Goal: Task Accomplishment & Management: Use online tool/utility

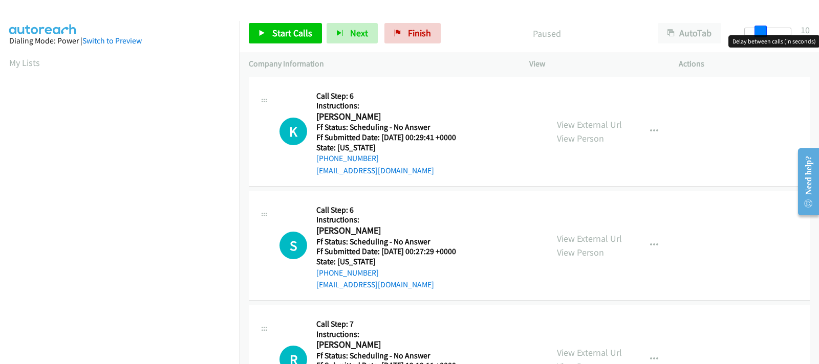
drag, startPoint x: 752, startPoint y: 31, endPoint x: 767, endPoint y: 31, distance: 15.4
click at [767, 31] on div at bounding box center [767, 32] width 47 height 8
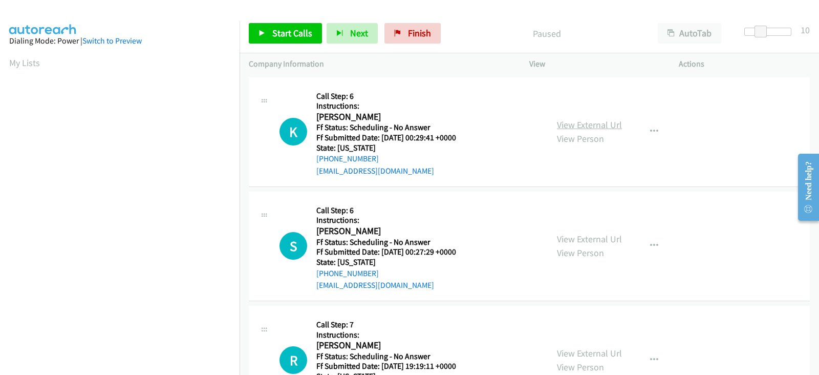
click at [572, 124] on link "View External Url" at bounding box center [589, 125] width 65 height 12
click at [287, 36] on span "Start Calls" at bounding box center [292, 33] width 40 height 12
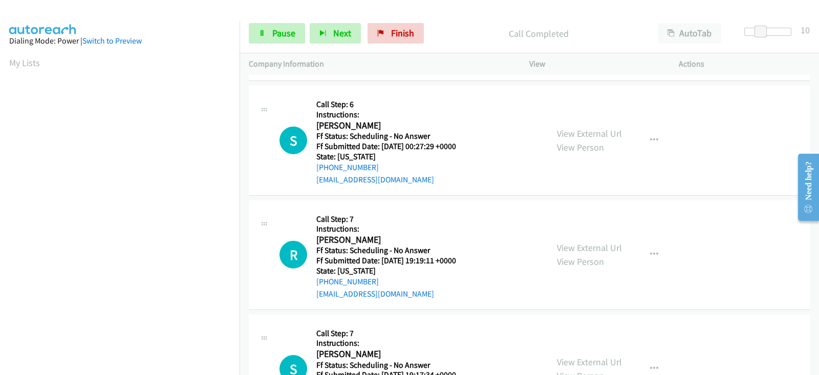
scroll to position [127, 0]
click at [564, 132] on link "View External Url" at bounding box center [589, 133] width 65 height 12
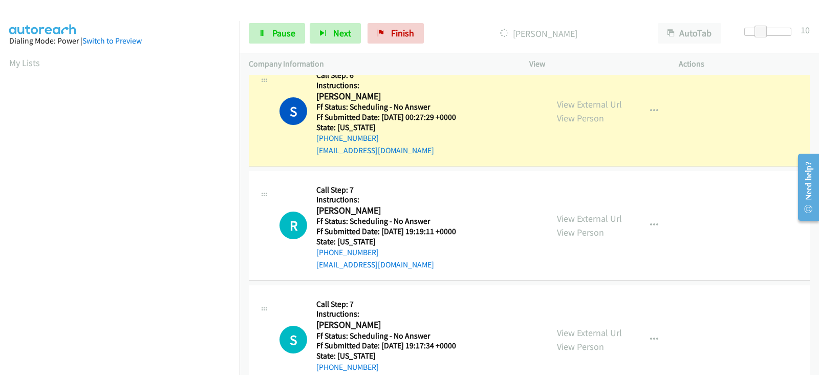
scroll to position [213, 0]
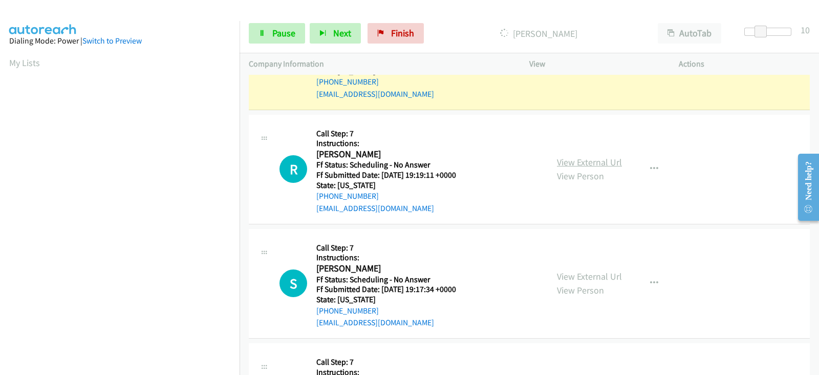
click at [563, 160] on link "View External Url" at bounding box center [589, 162] width 65 height 12
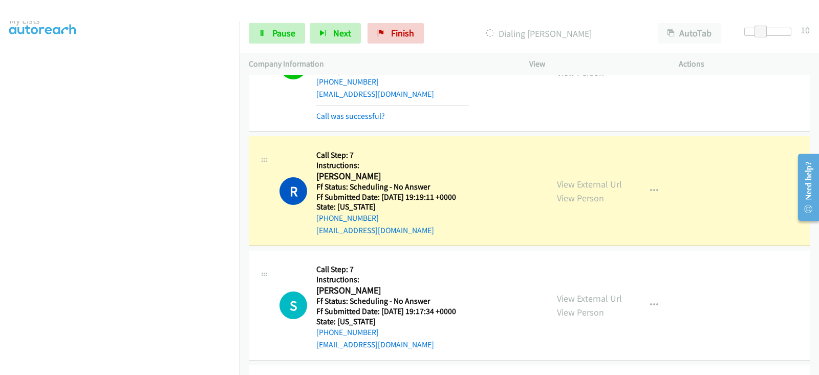
click at [7, 272] on aside "Dialing Mode: Power | Switch to Preview My Lists" at bounding box center [120, 261] width 240 height 567
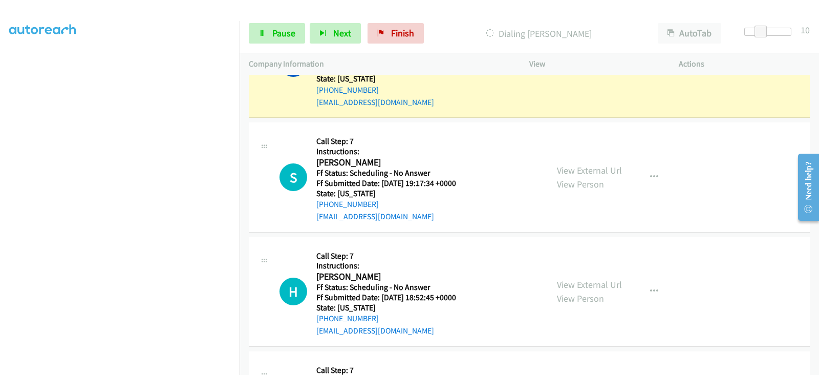
scroll to position [0, 0]
click at [565, 174] on link "View External Url" at bounding box center [589, 170] width 65 height 12
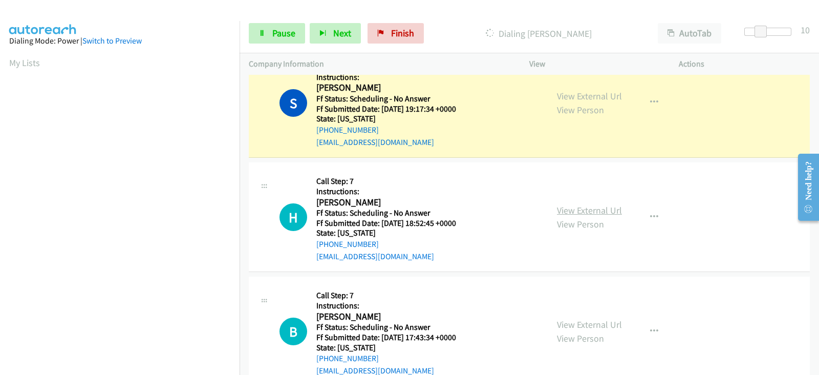
click at [563, 208] on link "View External Url" at bounding box center [589, 210] width 65 height 12
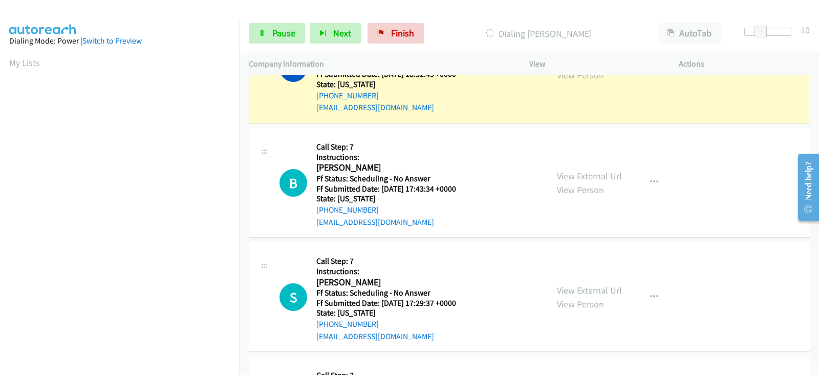
scroll to position [619, 0]
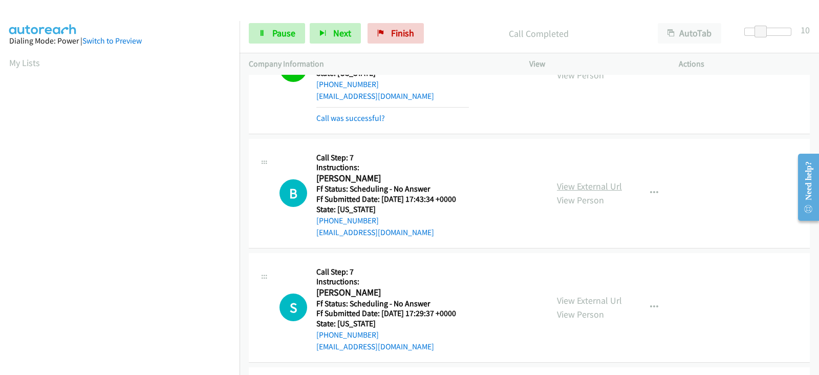
click at [562, 187] on link "View External Url" at bounding box center [589, 186] width 65 height 12
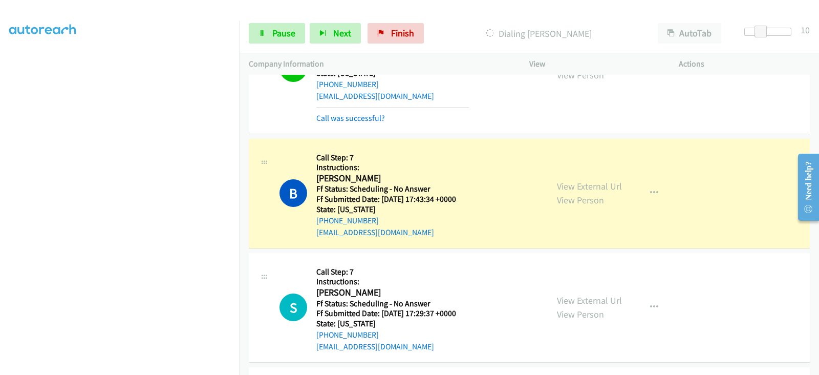
scroll to position [0, 0]
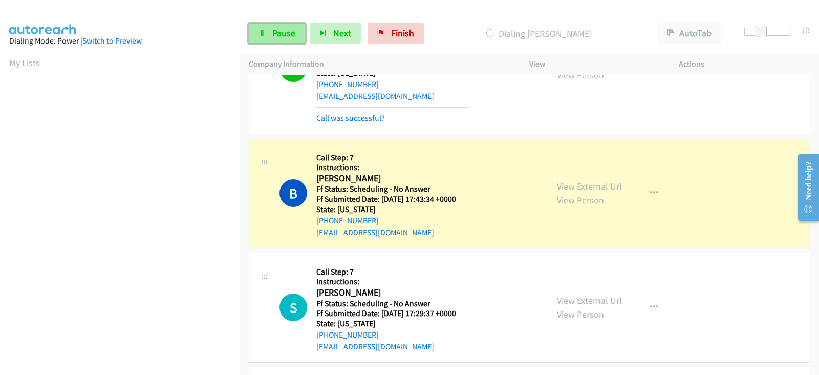
click at [278, 32] on span "Pause" at bounding box center [283, 33] width 23 height 12
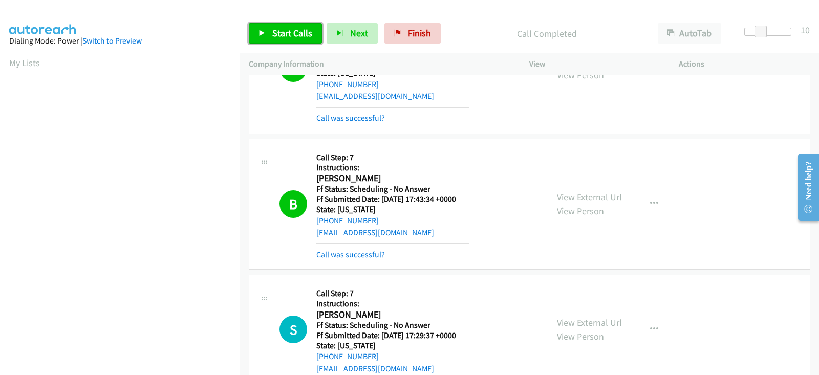
click at [281, 32] on span "Start Calls" at bounding box center [292, 33] width 40 height 12
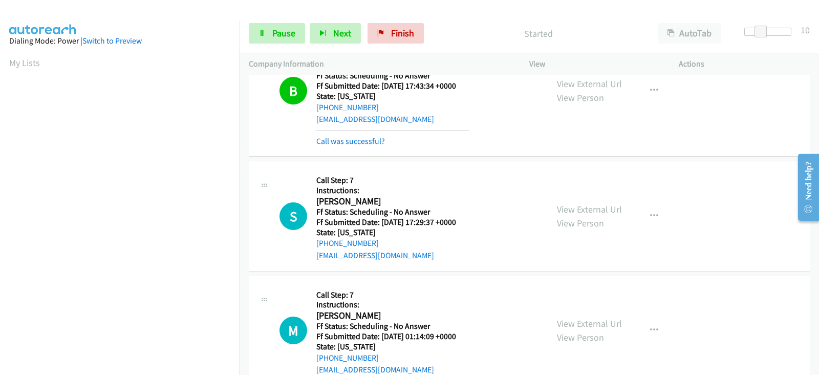
scroll to position [747, 0]
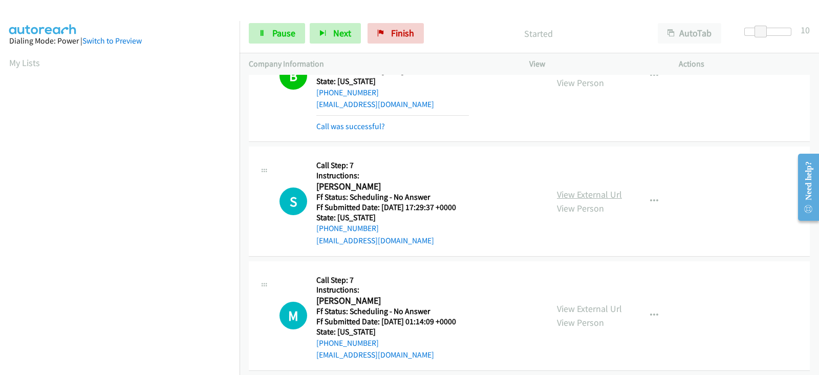
click at [557, 191] on link "View External Url" at bounding box center [589, 194] width 65 height 12
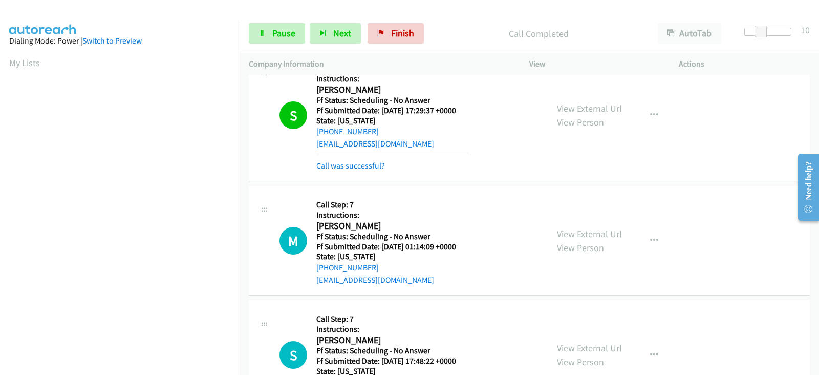
scroll to position [917, 0]
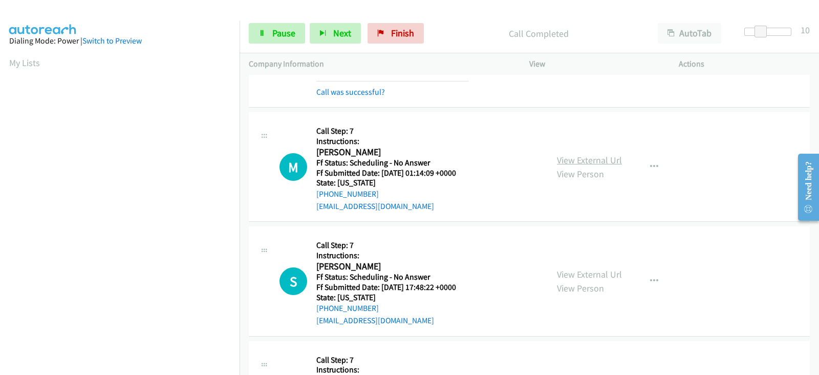
click at [576, 159] on link "View External Url" at bounding box center [589, 160] width 65 height 12
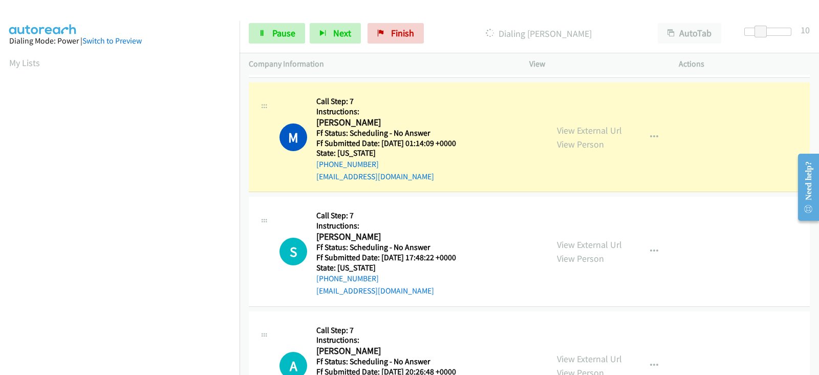
scroll to position [1003, 0]
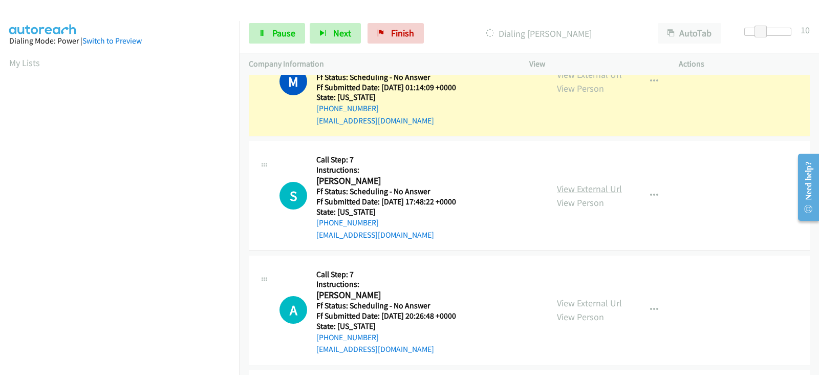
click at [559, 189] on link "View External Url" at bounding box center [589, 189] width 65 height 12
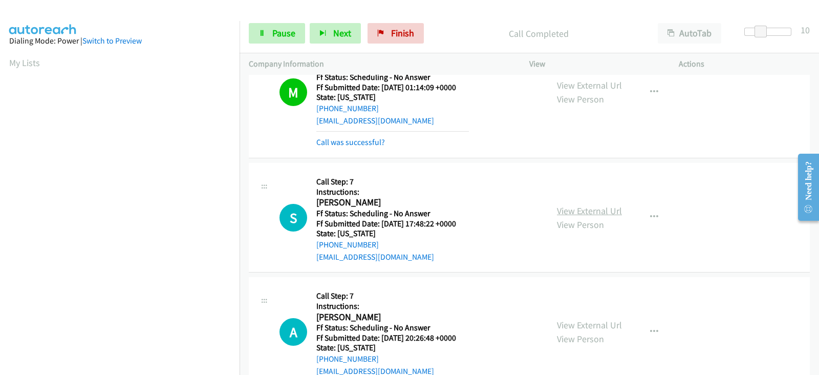
scroll to position [1013, 0]
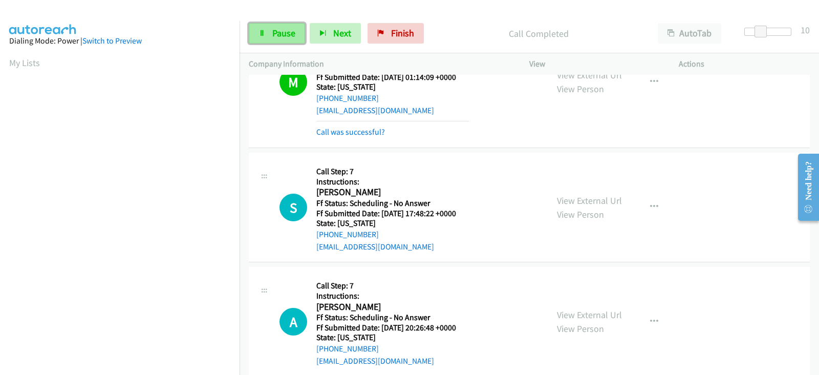
click at [276, 34] on span "Pause" at bounding box center [283, 33] width 23 height 12
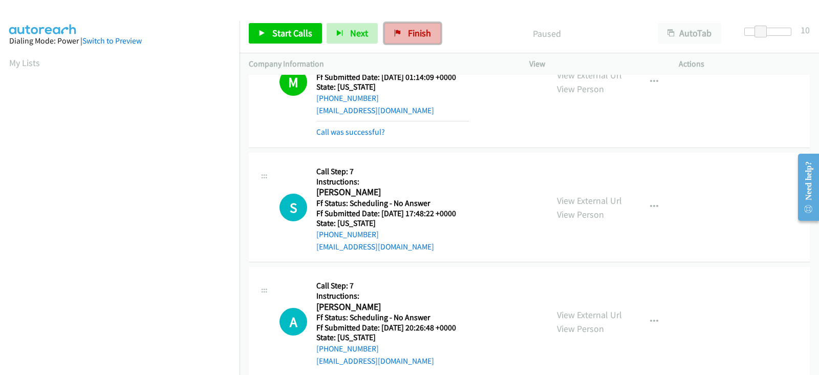
click at [394, 39] on link "Finish" at bounding box center [412, 33] width 56 height 20
drag, startPoint x: 452, startPoint y: 66, endPoint x: 458, endPoint y: 68, distance: 7.0
click at [452, 66] on p "Company Information" at bounding box center [380, 64] width 262 height 12
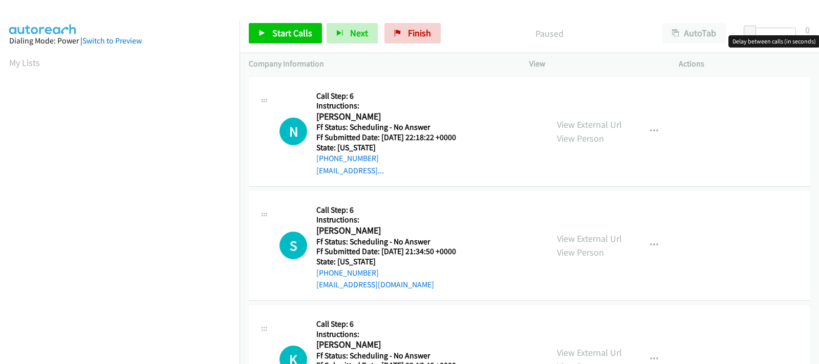
click at [763, 33] on div at bounding box center [772, 32] width 47 height 8
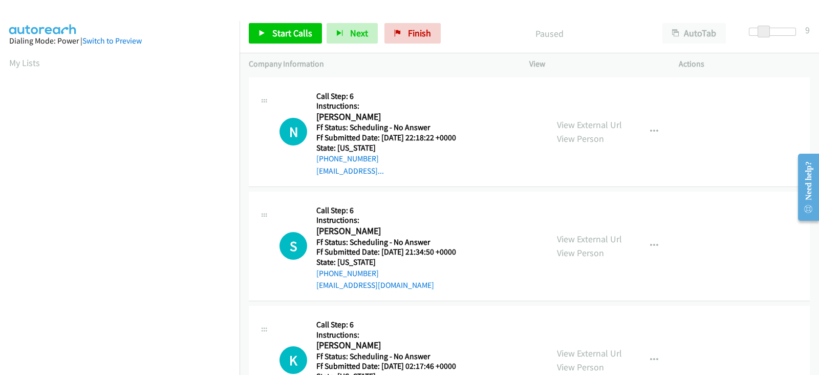
click at [770, 34] on div at bounding box center [772, 32] width 47 height 8
drag, startPoint x: 770, startPoint y: 34, endPoint x: 764, endPoint y: 34, distance: 6.7
click at [764, 34] on span at bounding box center [761, 32] width 12 height 12
click at [285, 35] on span "Start Calls" at bounding box center [292, 33] width 40 height 12
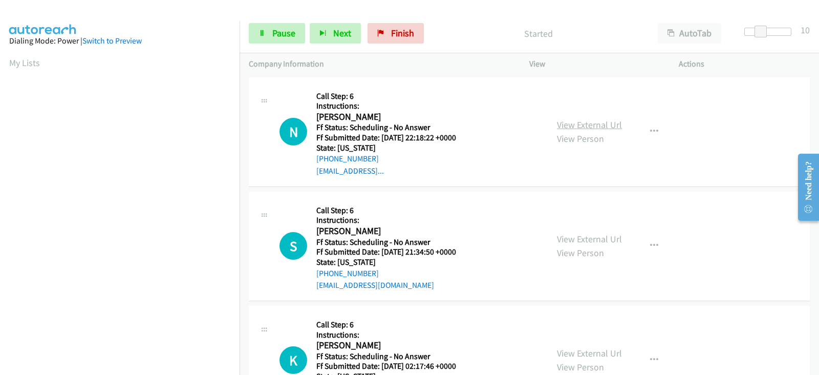
click at [561, 127] on link "View External Url" at bounding box center [589, 125] width 65 height 12
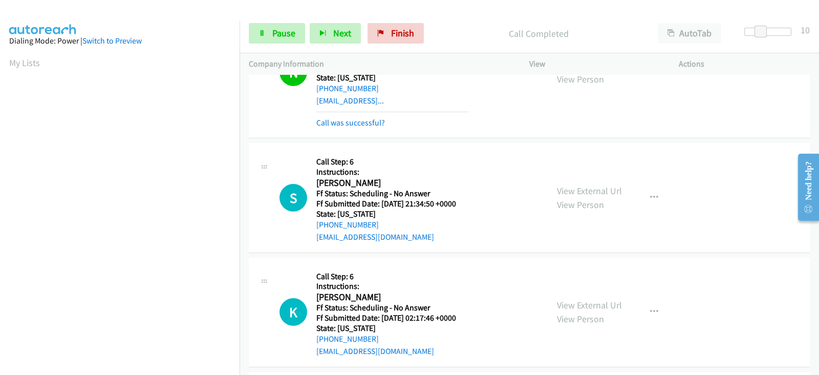
scroll to position [85, 0]
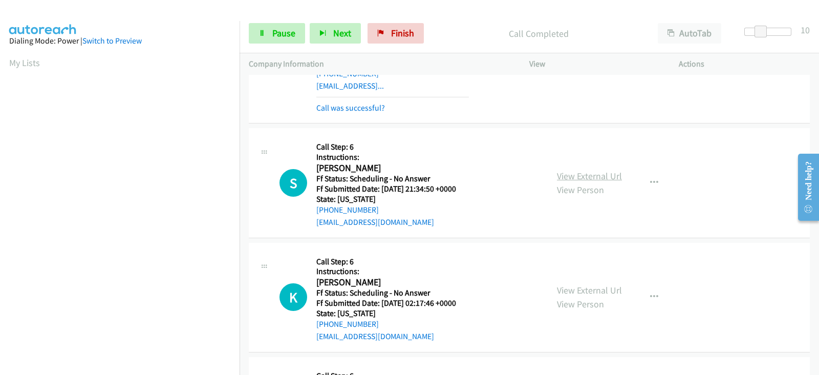
click at [563, 175] on link "View External Url" at bounding box center [589, 176] width 65 height 12
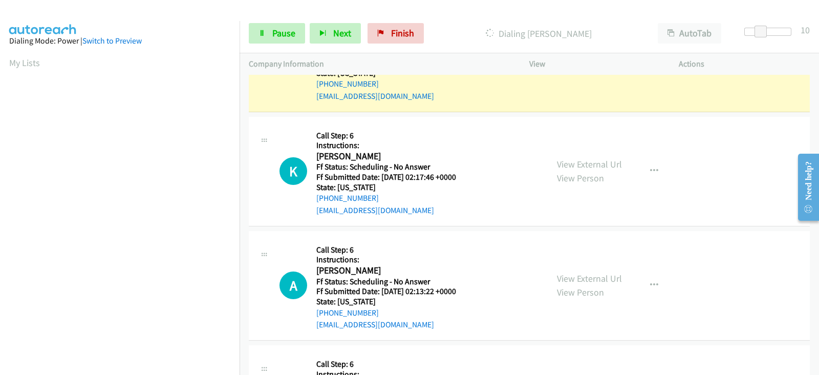
scroll to position [213, 0]
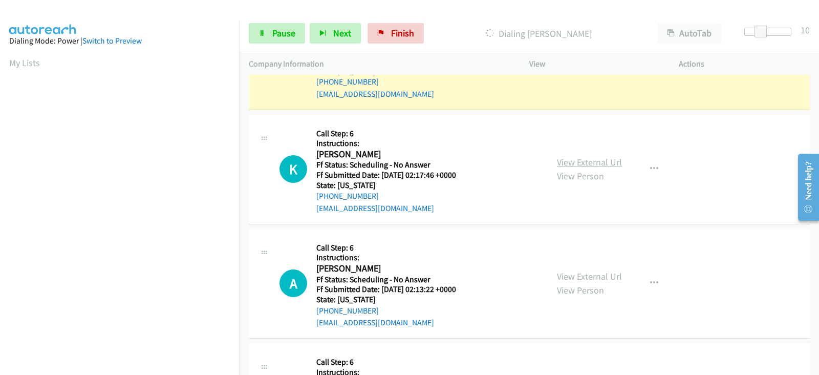
click at [571, 160] on link "View External Url" at bounding box center [589, 162] width 65 height 12
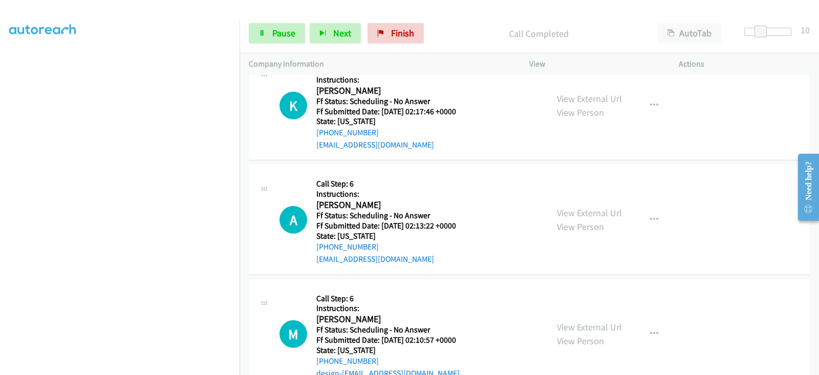
scroll to position [202, 0]
drag, startPoint x: 228, startPoint y: 266, endPoint x: 147, endPoint y: 363, distance: 126.1
click at [147, 363] on section at bounding box center [119, 132] width 221 height 490
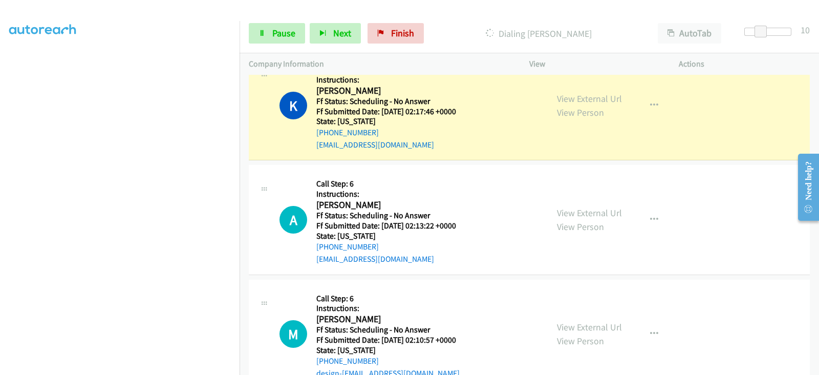
scroll to position [0, 0]
click at [562, 213] on link "View External Url" at bounding box center [589, 213] width 65 height 12
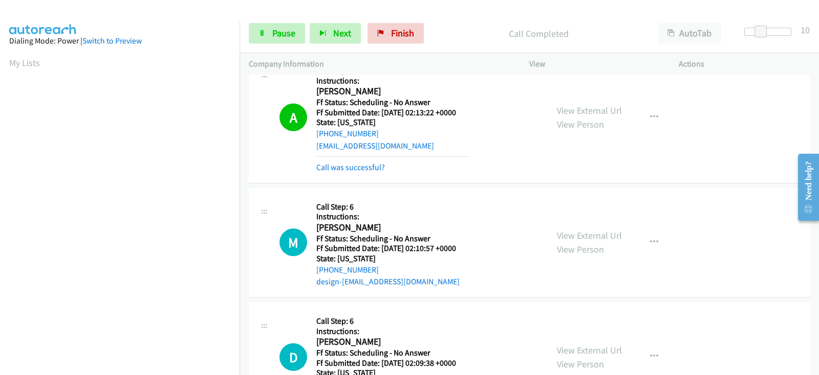
scroll to position [469, 0]
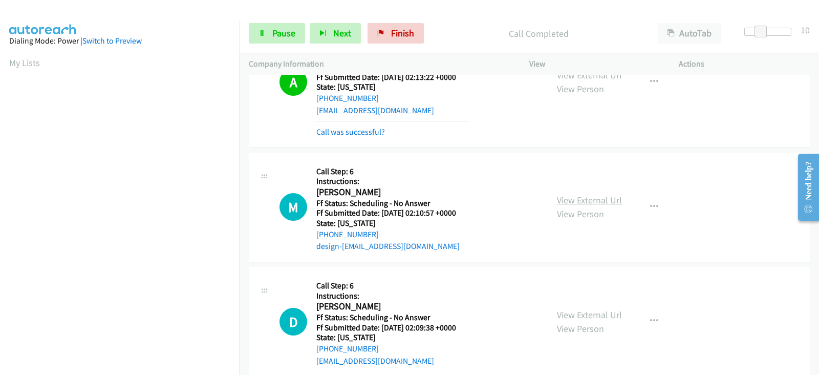
click at [570, 198] on link "View External Url" at bounding box center [589, 200] width 65 height 12
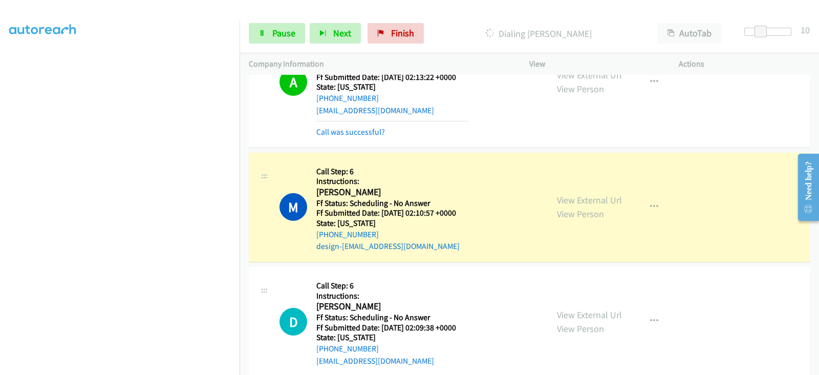
scroll to position [0, 0]
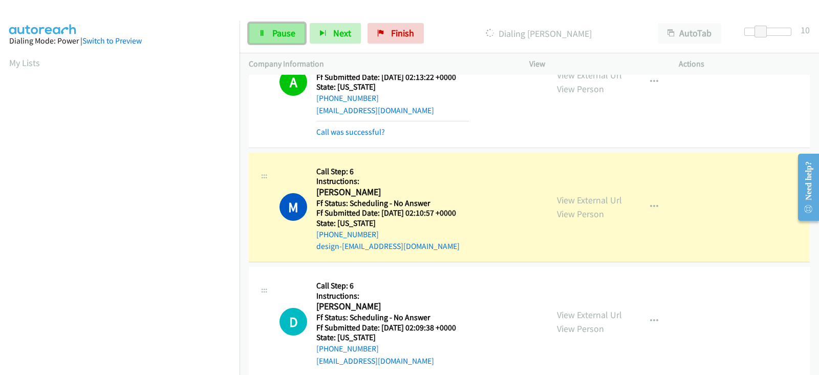
click at [283, 35] on span "Pause" at bounding box center [283, 33] width 23 height 12
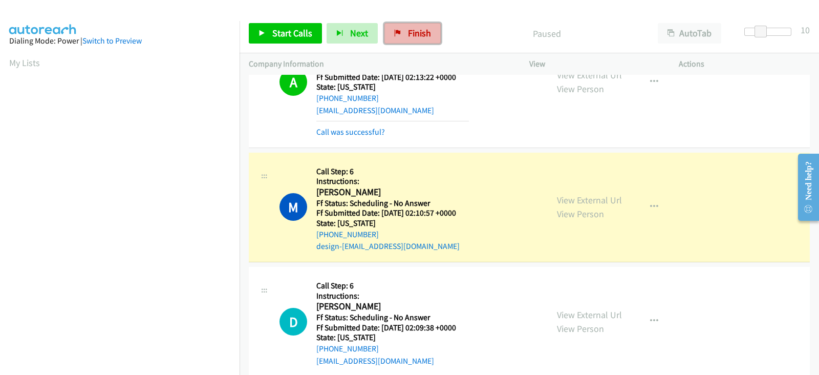
click at [419, 37] on span "Finish" at bounding box center [419, 33] width 23 height 12
click at [448, 68] on p "Company Information" at bounding box center [380, 64] width 262 height 12
